Goal: Information Seeking & Learning: Learn about a topic

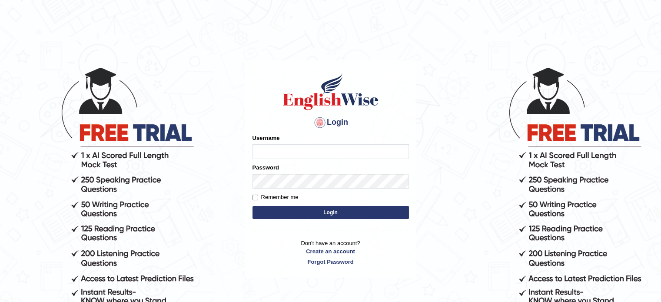
type input "0451698575"
click at [282, 205] on form "Please fix the following errors: Username 0451698575 Password Remember me Login" at bounding box center [331, 177] width 156 height 87
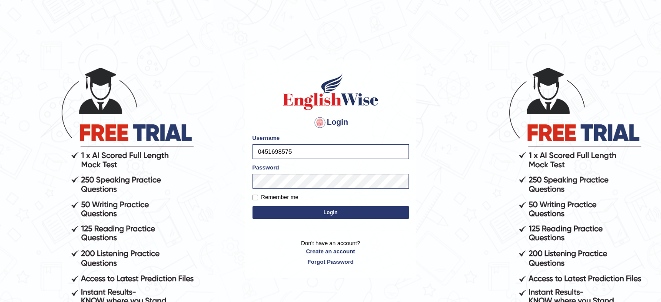
click at [283, 212] on button "Login" at bounding box center [331, 212] width 156 height 13
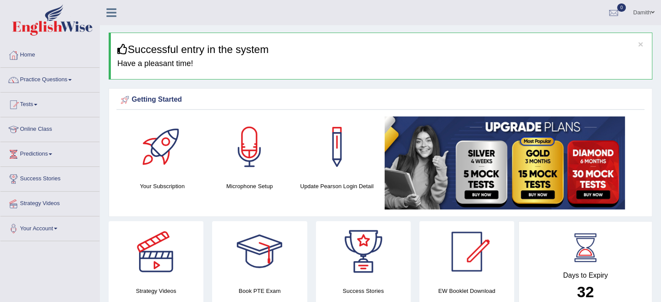
click at [651, 9] on link "Damith" at bounding box center [644, 11] width 34 height 23
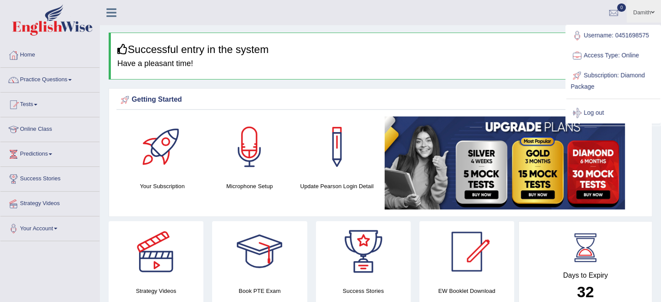
click at [606, 55] on link "Access Type: Online" at bounding box center [613, 56] width 94 height 20
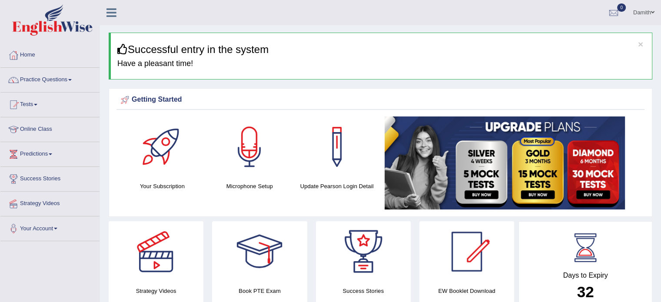
click at [650, 10] on link "Damith" at bounding box center [644, 11] width 34 height 23
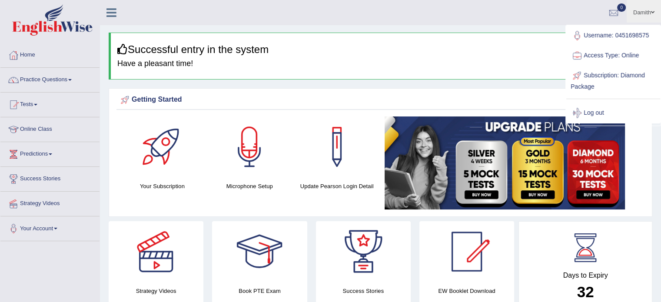
click at [578, 55] on div at bounding box center [577, 55] width 13 height 13
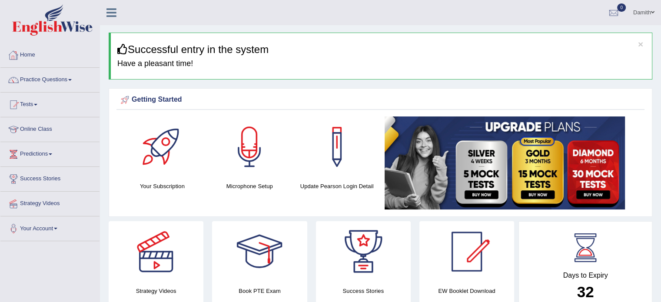
click at [30, 54] on link "Home" at bounding box center [49, 54] width 99 height 22
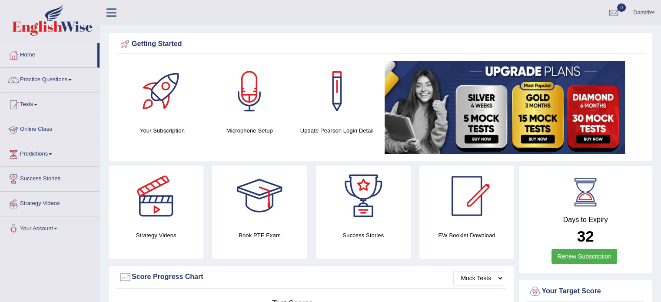
click at [53, 128] on link "Online Class" at bounding box center [49, 128] width 99 height 22
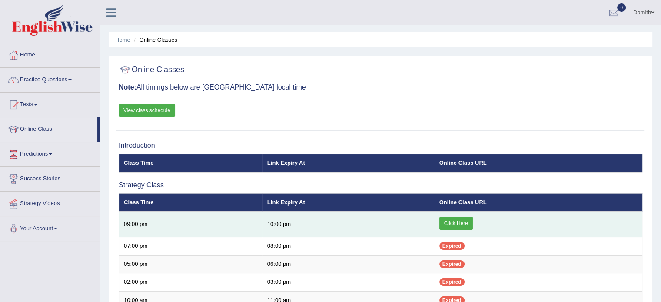
click at [449, 221] on link "Click Here" at bounding box center [455, 223] width 33 height 13
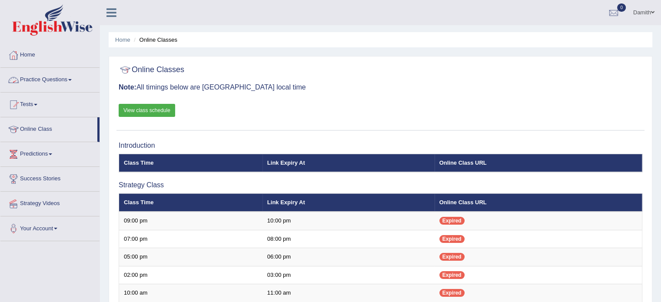
click at [49, 76] on link "Practice Questions" at bounding box center [49, 79] width 99 height 22
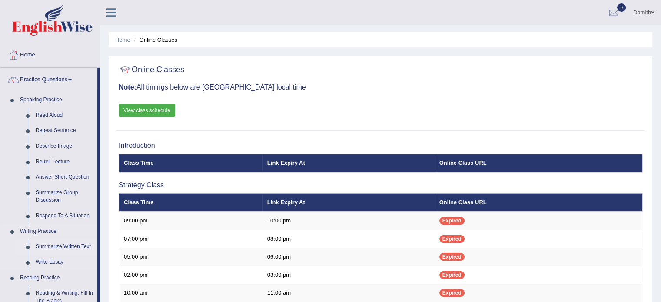
click at [53, 246] on link "Summarize Written Text" at bounding box center [65, 247] width 66 height 16
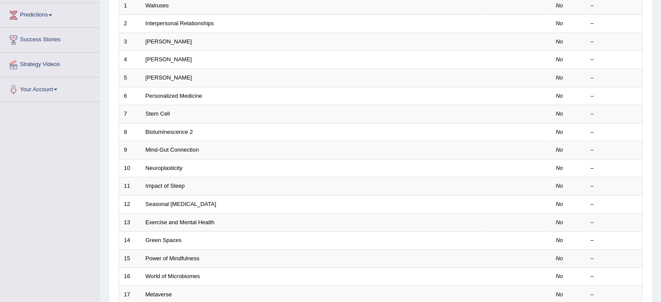
scroll to position [156, 0]
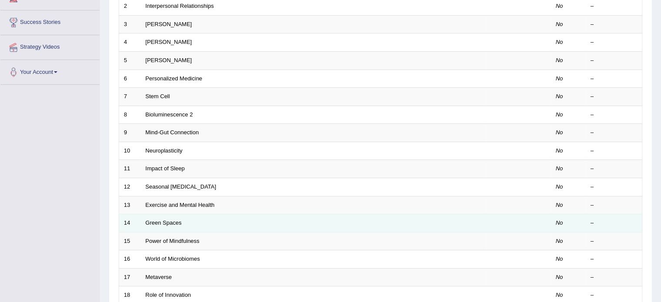
click at [310, 217] on td "Green Spaces" at bounding box center [313, 223] width 345 height 18
click at [173, 220] on link "Green Spaces" at bounding box center [164, 223] width 36 height 7
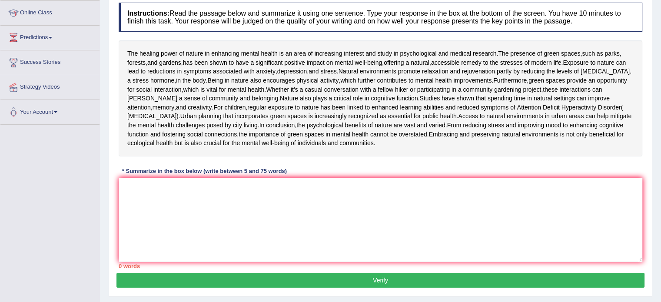
scroll to position [120, 0]
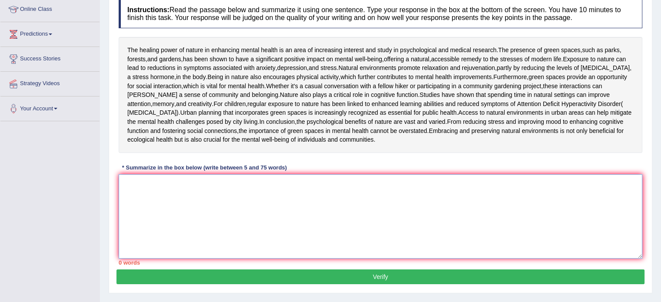
click at [216, 245] on textarea at bounding box center [381, 216] width 524 height 84
click at [152, 245] on textarea "The healingpower" at bounding box center [381, 216] width 524 height 84
click at [156, 246] on textarea "The healingpower" at bounding box center [381, 216] width 524 height 84
click at [176, 246] on textarea "The healing power" at bounding box center [381, 216] width 524 height 84
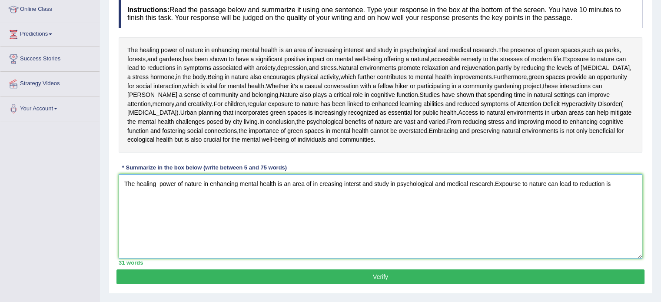
type textarea "The healing power of nature in enhancing mental health is an area of in creasin…"
click at [55, 5] on link "Online Class" at bounding box center [49, 8] width 99 height 22
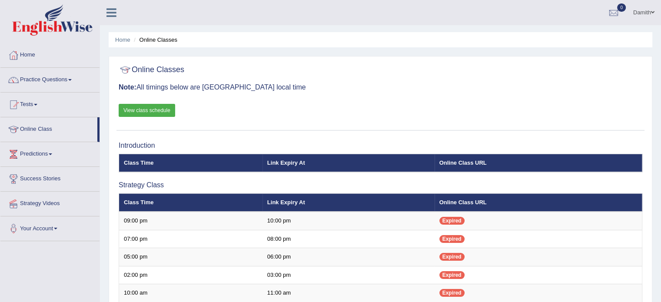
click at [134, 109] on link "View class schedule" at bounding box center [147, 110] width 57 height 13
click at [153, 109] on link "View class schedule" at bounding box center [147, 110] width 57 height 13
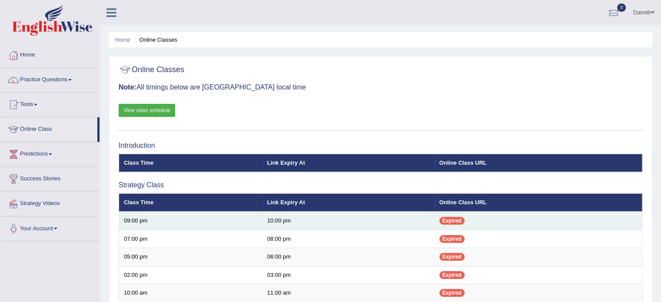
click at [148, 213] on td "09:00 pm" at bounding box center [190, 221] width 143 height 18
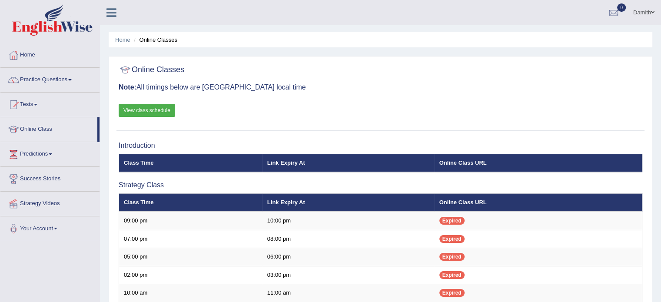
click at [147, 110] on link "View class schedule" at bounding box center [147, 110] width 57 height 13
click at [72, 80] on span at bounding box center [69, 80] width 3 height 2
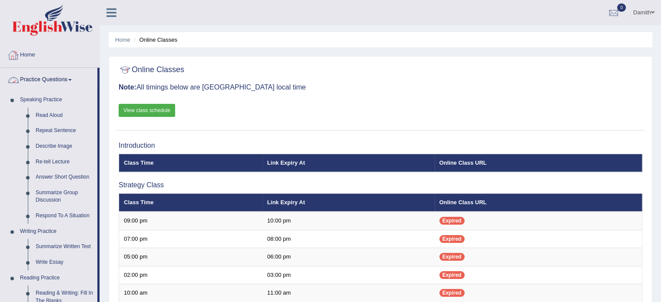
click at [80, 49] on link "Home" at bounding box center [49, 54] width 99 height 22
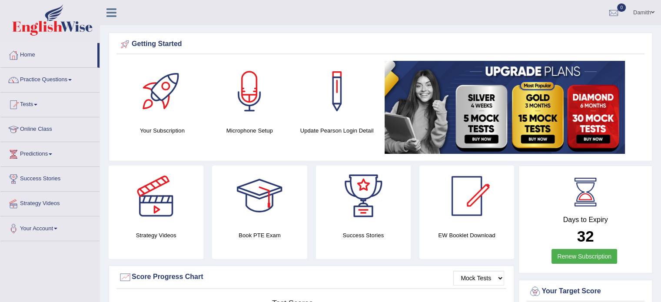
click at [69, 70] on link "Practice Questions" at bounding box center [49, 79] width 99 height 22
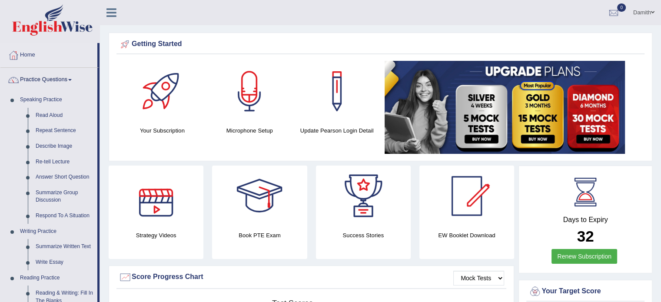
click at [177, 218] on div at bounding box center [156, 196] width 61 height 61
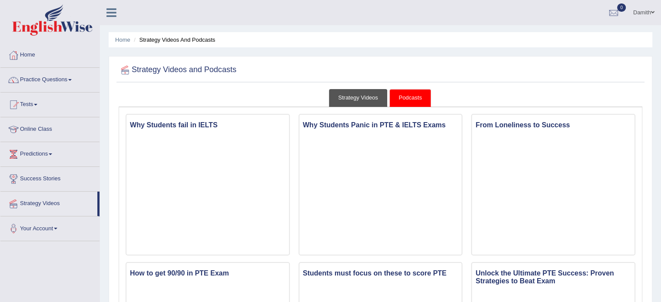
click at [361, 100] on link "Strategy Videos" at bounding box center [358, 98] width 58 height 18
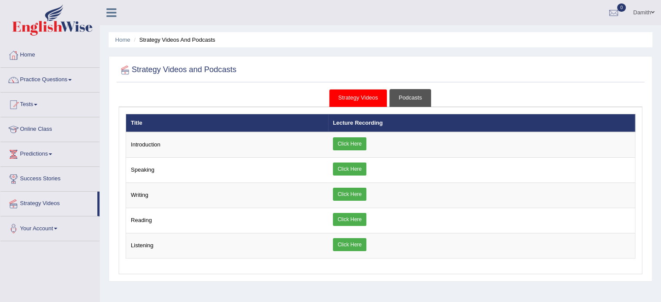
click at [412, 97] on link "Podcasts" at bounding box center [410, 98] width 41 height 18
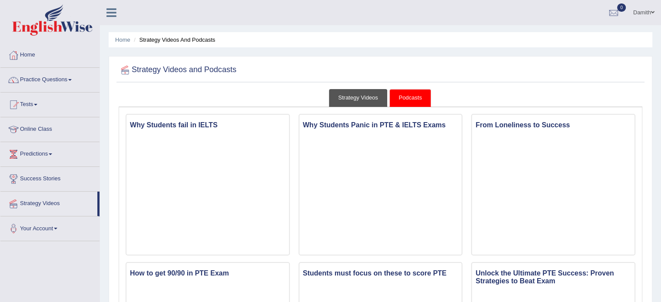
click at [358, 98] on link "Strategy Videos" at bounding box center [358, 98] width 58 height 18
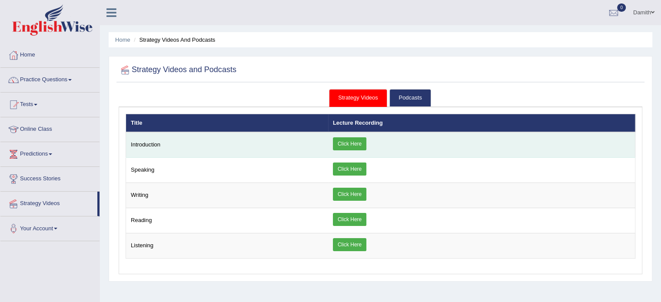
click at [343, 138] on link "Click Here" at bounding box center [349, 143] width 33 height 13
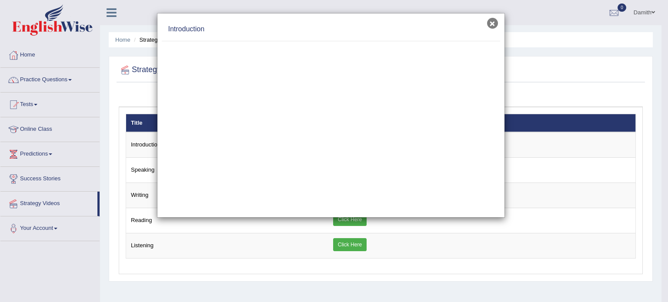
click at [493, 22] on button "×" at bounding box center [492, 23] width 11 height 11
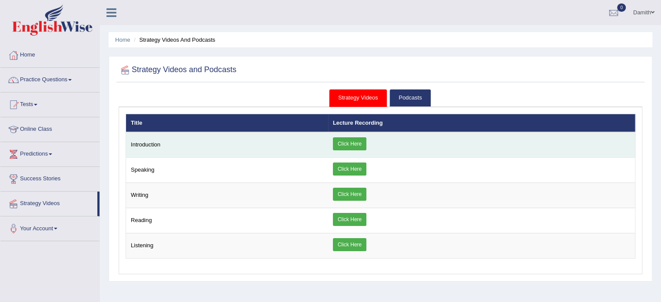
click at [347, 142] on link "Click Here" at bounding box center [349, 143] width 33 height 13
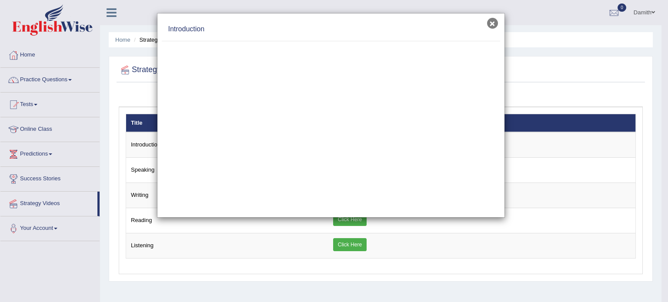
click at [492, 24] on button "×" at bounding box center [492, 23] width 11 height 11
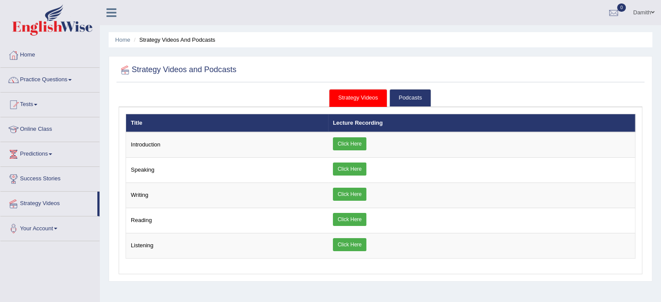
click at [373, 100] on link "Strategy Videos" at bounding box center [358, 98] width 58 height 18
click at [73, 77] on link "Practice Questions" at bounding box center [49, 79] width 99 height 22
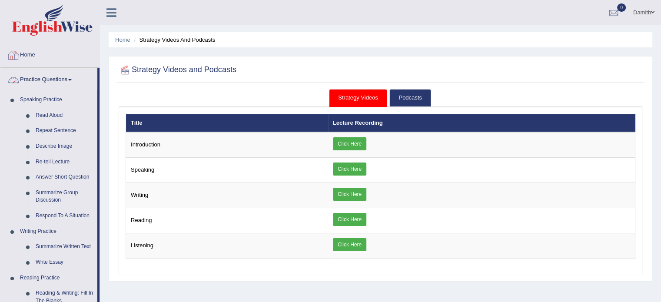
click at [42, 51] on link "Home" at bounding box center [49, 54] width 99 height 22
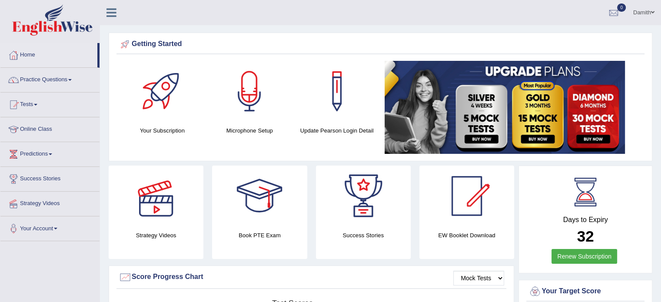
click at [159, 204] on div at bounding box center [156, 196] width 61 height 61
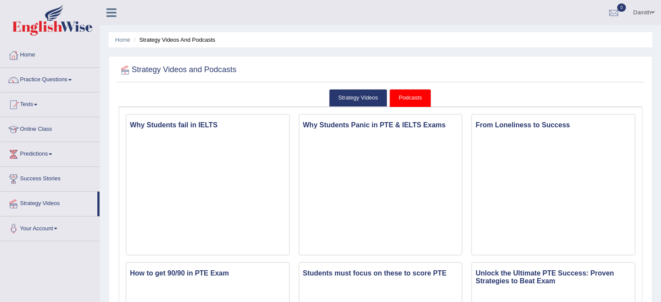
click at [68, 52] on link "Home" at bounding box center [49, 54] width 99 height 22
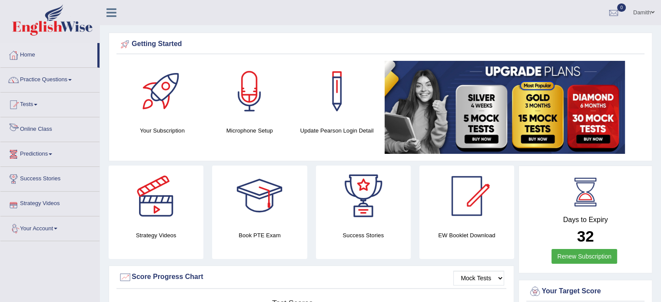
click at [38, 125] on link "Online Class" at bounding box center [49, 128] width 99 height 22
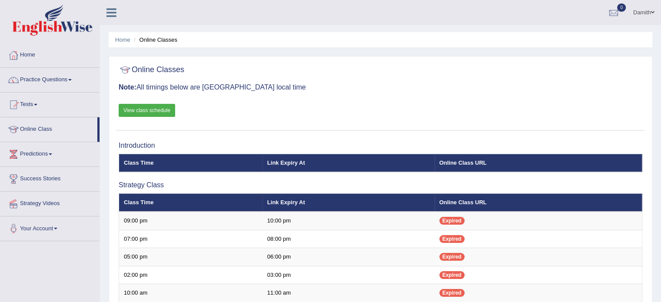
click at [149, 109] on link "View class schedule" at bounding box center [147, 110] width 57 height 13
click at [47, 61] on link "Home" at bounding box center [49, 54] width 99 height 22
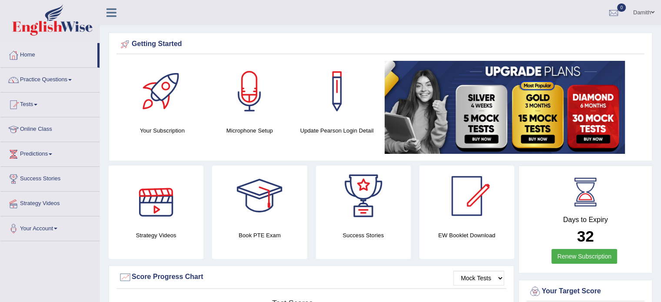
click at [163, 231] on h4 "Strategy Videos" at bounding box center [156, 235] width 95 height 9
click at [163, 206] on div at bounding box center [156, 196] width 61 height 61
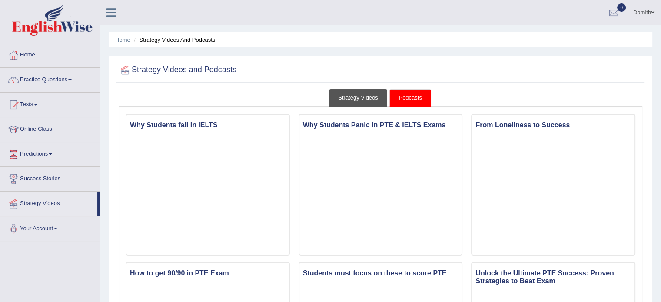
click at [364, 99] on link "Strategy Videos" at bounding box center [358, 98] width 58 height 18
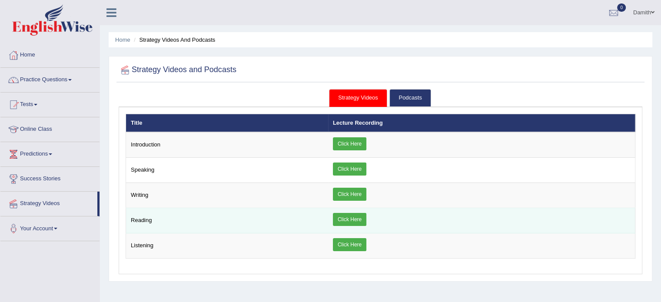
click at [348, 219] on link "Click Here" at bounding box center [349, 219] width 33 height 13
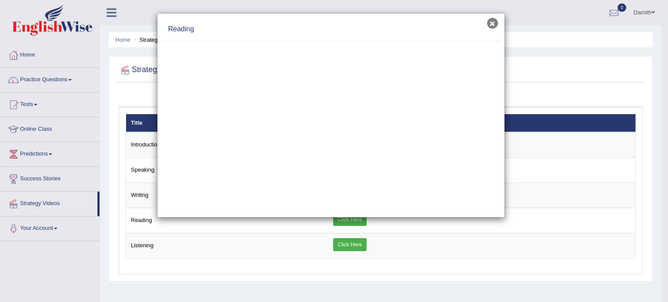
click at [489, 22] on button "×" at bounding box center [492, 23] width 11 height 11
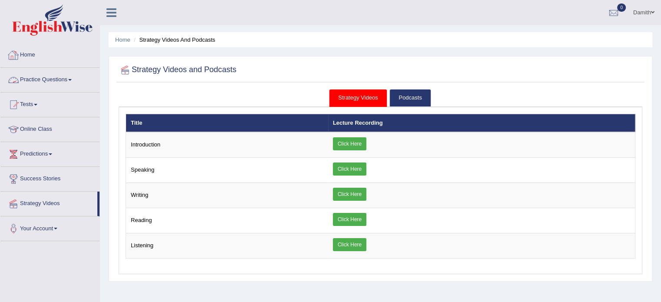
click at [68, 76] on link "Practice Questions" at bounding box center [49, 79] width 99 height 22
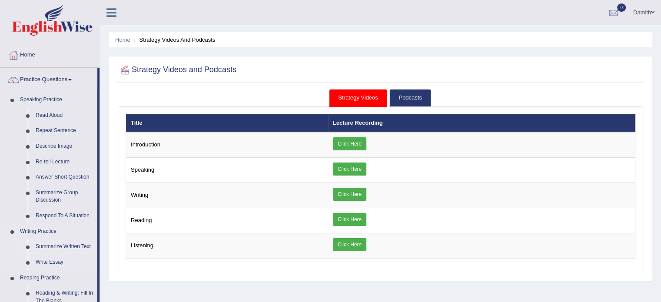
click at [77, 243] on link "Summarize Written Text" at bounding box center [65, 247] width 66 height 16
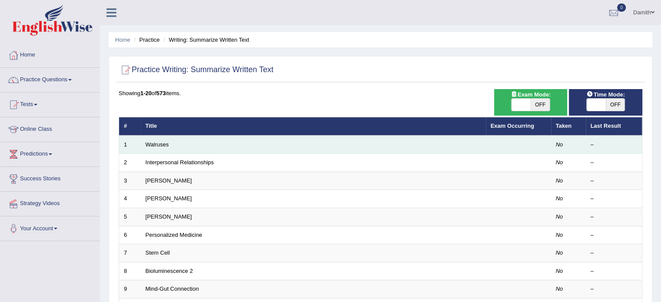
click at [197, 145] on td "Walruses" at bounding box center [313, 145] width 345 height 18
click at [161, 143] on link "Walruses" at bounding box center [157, 144] width 23 height 7
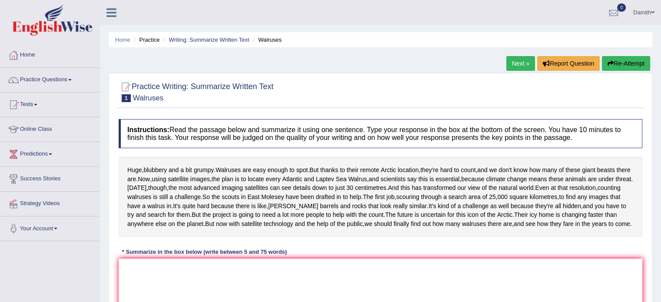
scroll to position [154, 0]
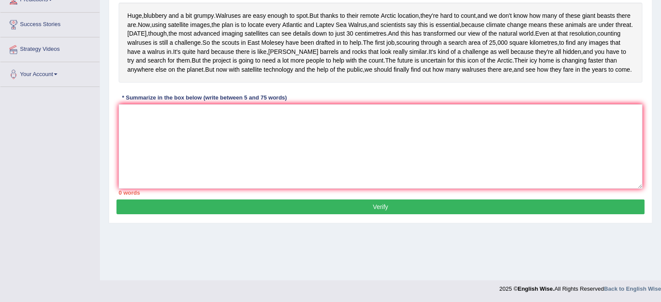
click at [661, 4] on div "Home Practice Writing: Summarize Written Text Walruses Next » Report Question R…" at bounding box center [380, 63] width 561 height 435
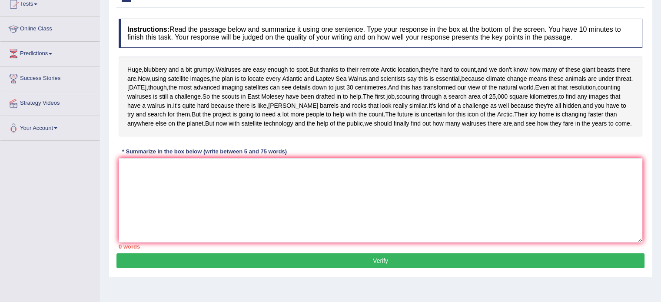
scroll to position [96, 0]
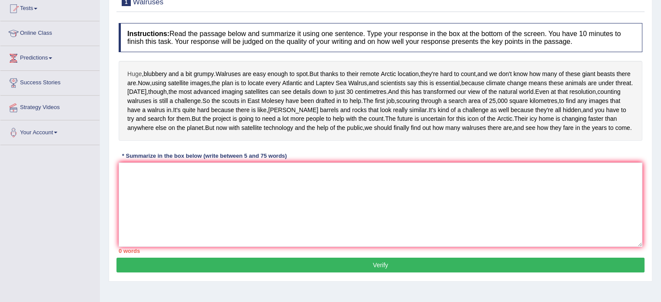
click at [129, 70] on span "Huge" at bounding box center [134, 74] width 14 height 9
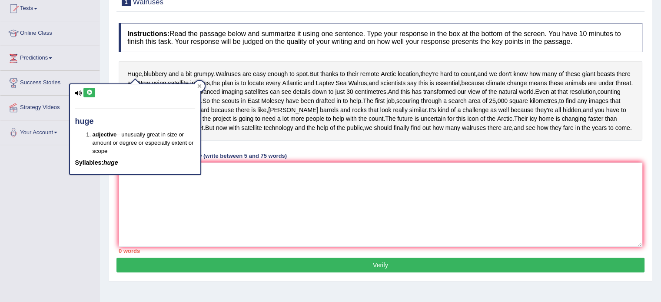
click at [125, 66] on div "Huge , blubbery and a bit grumpy . Walruses are easy enough to spot . But thank…" at bounding box center [381, 101] width 524 height 80
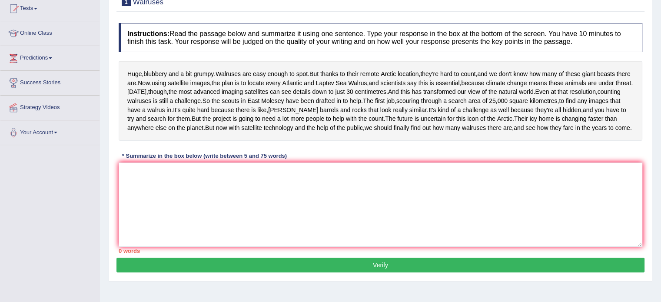
drag, startPoint x: 125, startPoint y: 66, endPoint x: 192, endPoint y: 261, distance: 206.2
click at [192, 258] on div "Instructions: Read the passage below and summarize it using one sentence. Type …" at bounding box center [381, 138] width 528 height 239
click at [181, 217] on textarea at bounding box center [381, 205] width 524 height 84
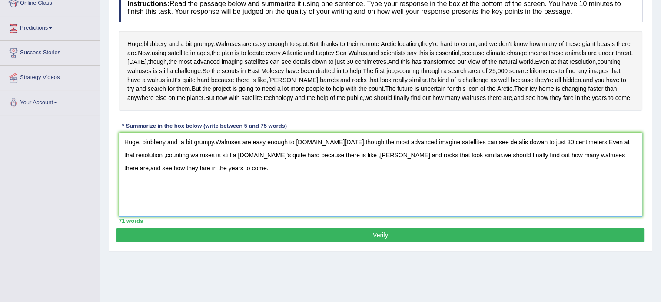
scroll to position [131, 0]
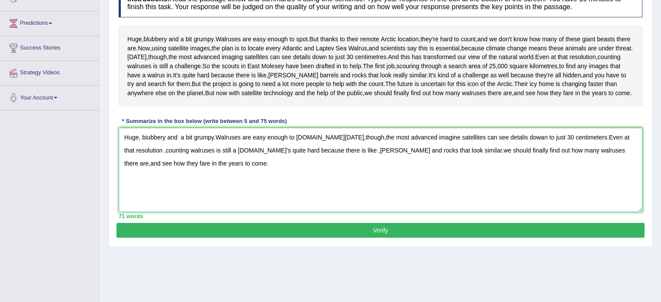
type textarea "Huge, biubbery and a bit grumpy.Walruses are easy enough to spot.Today,though,t…"
click at [483, 238] on button "Verify" at bounding box center [381, 230] width 528 height 15
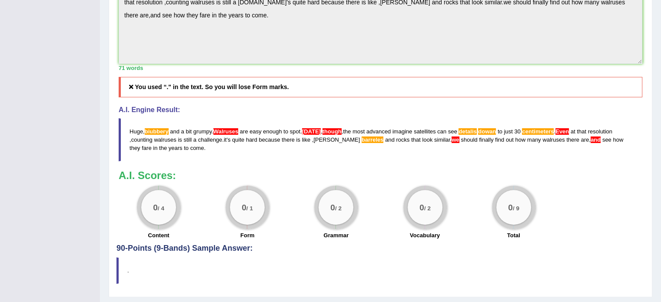
scroll to position [283, 0]
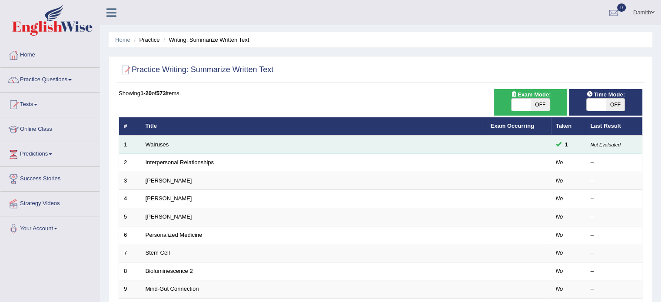
click at [598, 144] on small "Not Evaluated" at bounding box center [606, 144] width 30 height 5
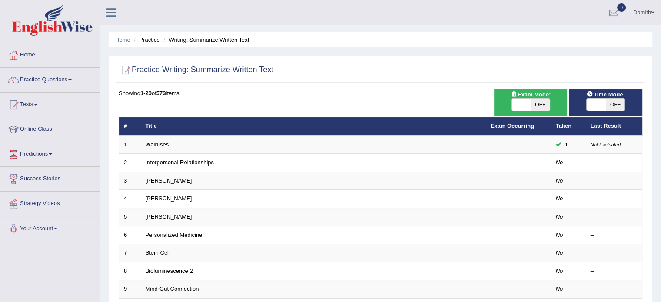
click at [32, 54] on link "Home" at bounding box center [49, 54] width 99 height 22
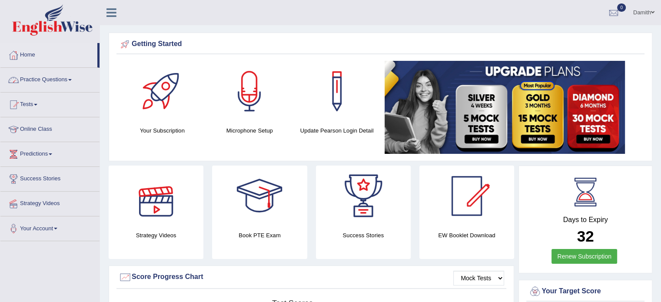
click at [156, 216] on div at bounding box center [156, 196] width 61 height 61
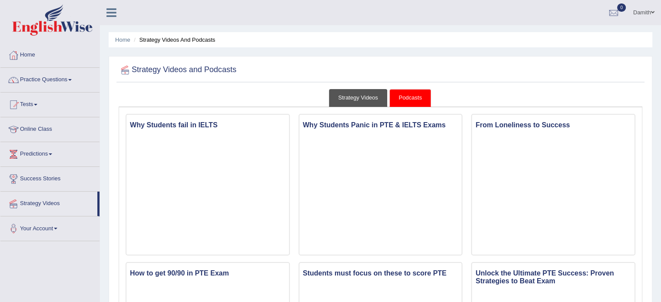
click at [363, 95] on link "Strategy Videos" at bounding box center [358, 98] width 58 height 18
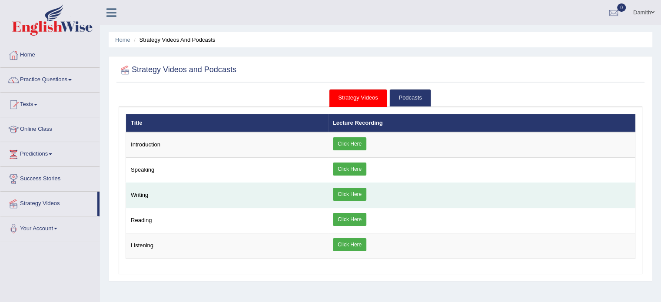
click at [350, 188] on link "Click Here" at bounding box center [349, 194] width 33 height 13
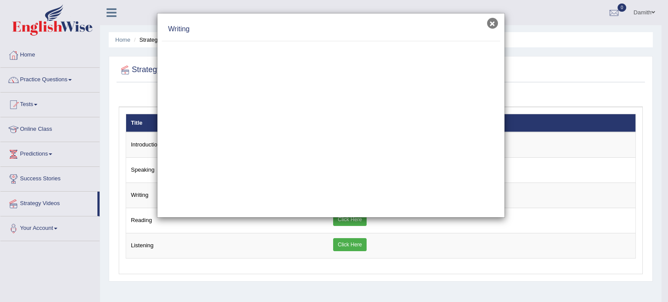
click at [494, 24] on button "×" at bounding box center [492, 23] width 11 height 11
